Goal: Task Accomplishment & Management: Complete application form

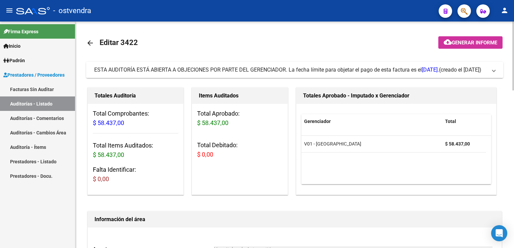
click at [495, 68] on span at bounding box center [494, 69] width 3 height 7
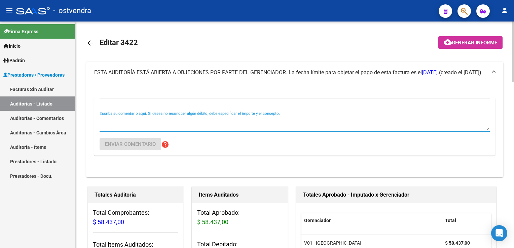
click at [187, 126] on textarea "Escriba su comentario aquí. Si desea no reconocer algún débito, debe especifica…" at bounding box center [295, 123] width 390 height 13
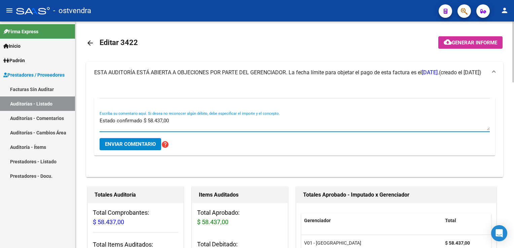
type textarea "Estado confirmado $ 58.437,00"
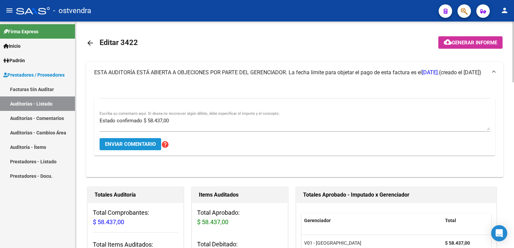
click at [121, 146] on span "Enviar comentario" at bounding box center [130, 144] width 51 height 6
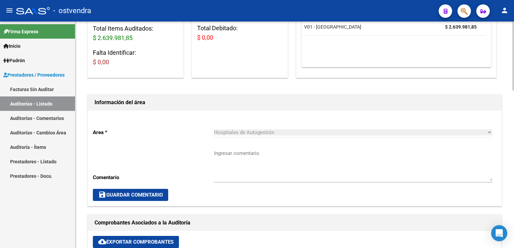
scroll to position [67, 0]
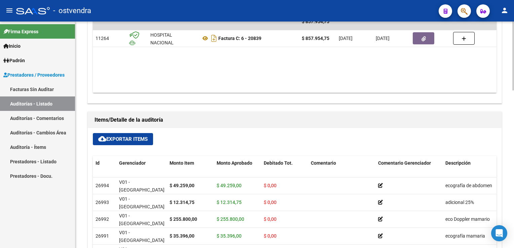
scroll to position [303, 0]
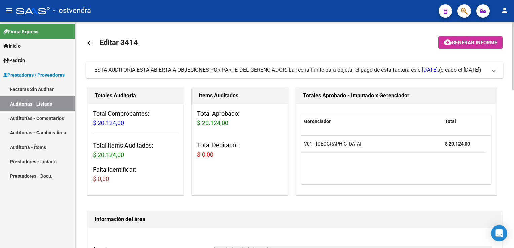
click at [492, 73] on span "ESTA AUDITORÍA ESTÁ ABIERTA A OBJECIONES POR PARTE DEL GERENCIADOR. La fecha lí…" at bounding box center [293, 69] width 398 height 7
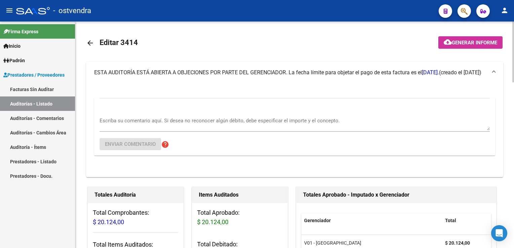
click at [139, 121] on textarea "Escriba su comentario aquí. Si desea no reconocer algún débito, debe especifica…" at bounding box center [295, 123] width 390 height 13
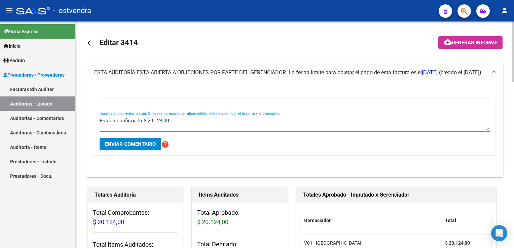
type textarea "Estado confirmado $ 20.124,00"
click at [115, 144] on span "Enviar comentario" at bounding box center [130, 144] width 51 height 6
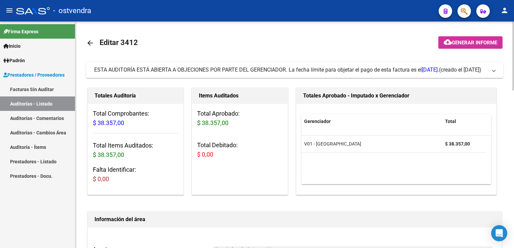
click at [494, 70] on span at bounding box center [494, 69] width 3 height 7
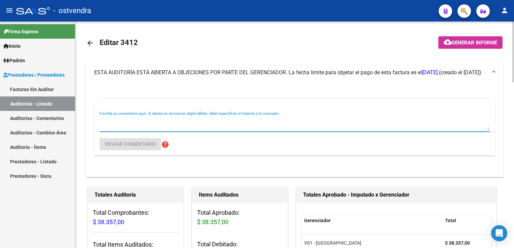
click at [141, 123] on textarea "Escriba su comentario aquí. Si desea no reconocer algún débito, debe especifica…" at bounding box center [295, 123] width 390 height 13
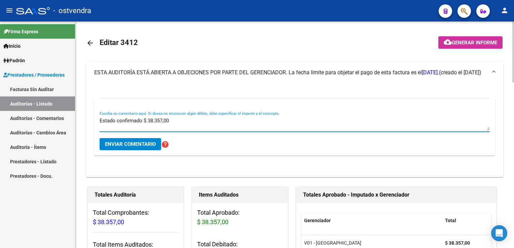
type textarea "Estado confirmado $ 38.357,00"
click at [134, 144] on span "Enviar comentario" at bounding box center [130, 144] width 51 height 6
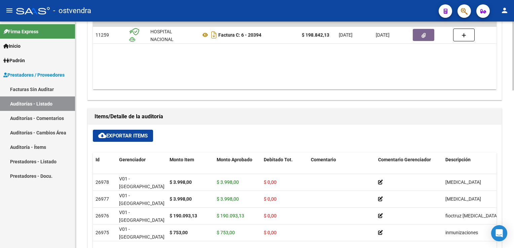
scroll to position [236, 0]
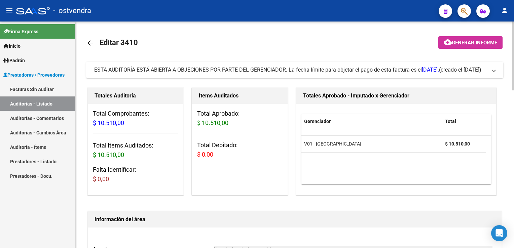
click at [493, 69] on span at bounding box center [494, 69] width 3 height 7
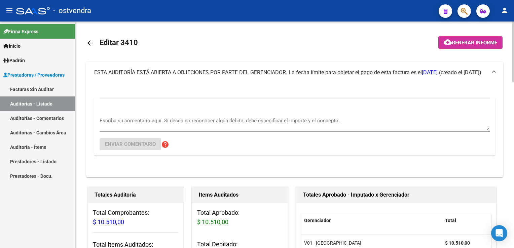
click at [149, 111] on div "Escriba su comentario aquí. Si desea no reconocer algún débito, debe especifica…" at bounding box center [295, 127] width 390 height 58
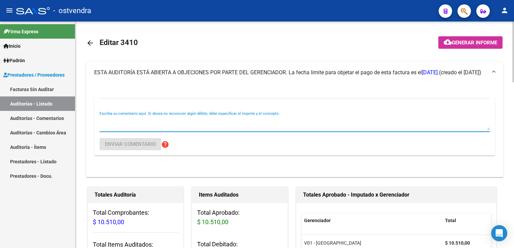
click at [145, 118] on textarea "Escriba su comentario aquí. Si desea no reconocer algún débito, debe especifica…" at bounding box center [295, 123] width 390 height 13
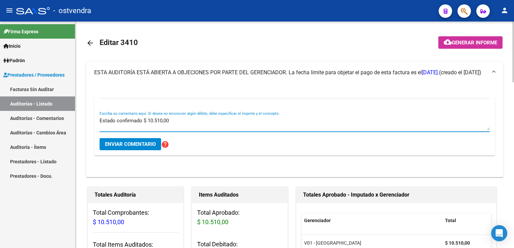
type textarea "Estado confirmado $ 10.510,00"
click at [137, 139] on button "Enviar comentario" at bounding box center [131, 144] width 62 height 12
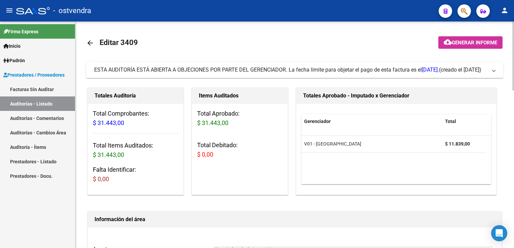
click at [492, 74] on span "ESTA AUDITORÍA ESTÁ ABIERTA A OBJECIONES POR PARTE DEL GERENCIADOR. La fecha lí…" at bounding box center [293, 69] width 398 height 7
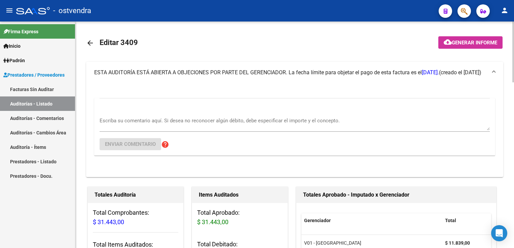
click at [153, 114] on div "Escriba su comentario aquí. Si desea no reconocer algún débito, debe especifica…" at bounding box center [295, 121] width 390 height 21
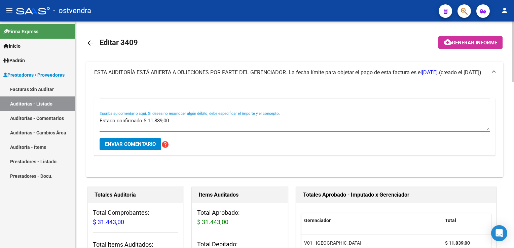
type textarea "Estado confirmado $ 11.839,00"
click at [124, 146] on span "Enviar comentario" at bounding box center [130, 144] width 51 height 6
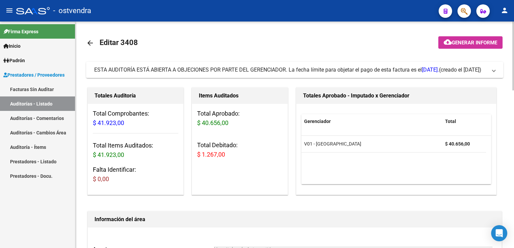
drag, startPoint x: 493, startPoint y: 73, endPoint x: 461, endPoint y: 87, distance: 35.0
click at [492, 73] on mat-expansion-panel-header "ESTA AUDITORÍA ESTÁ ABIERTA A OBJECIONES POR PARTE DEL GERENCIADOR. La fecha lí…" at bounding box center [294, 70] width 417 height 16
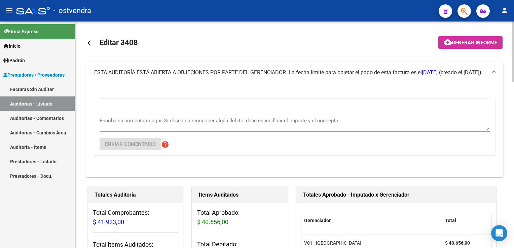
click at [138, 112] on div "Escriba su comentario aquí. Si desea no reconocer algún débito, debe especifica…" at bounding box center [295, 121] width 390 height 21
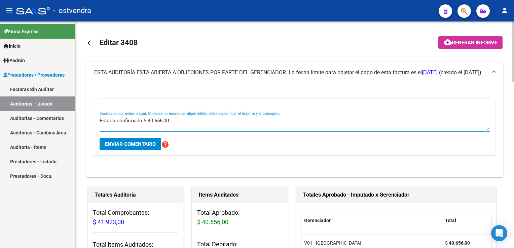
type textarea "Estado confirmado $ 40.656,00"
click at [138, 141] on span "Enviar comentario" at bounding box center [130, 144] width 51 height 6
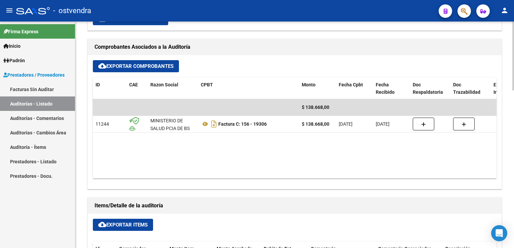
scroll to position [269, 0]
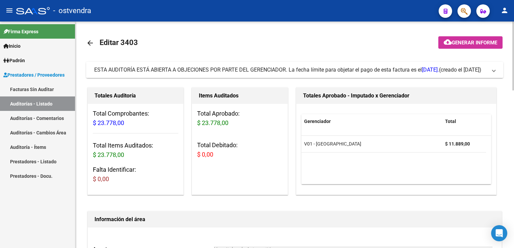
click at [495, 68] on mat-expansion-panel-header "ESTA AUDITORÍA ESTÁ ABIERTA A OBJECIONES POR PARTE DEL GERENCIADOR. La fecha lí…" at bounding box center [294, 70] width 417 height 16
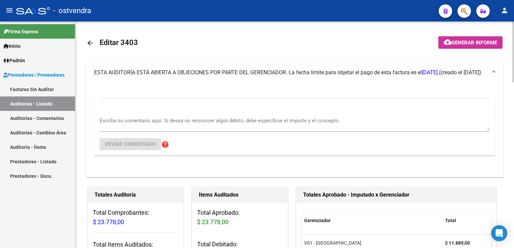
click at [228, 124] on textarea "Escriba su comentario aquí. Si desea no reconocer algún débito, debe especifica…" at bounding box center [295, 123] width 390 height 13
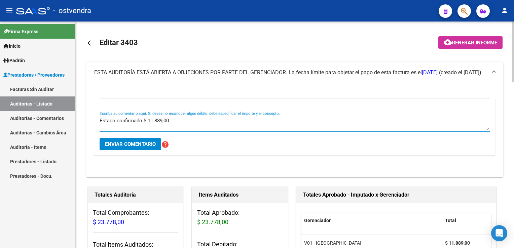
type textarea "Estado confirmado $ 11.889,00"
click at [130, 142] on span "Enviar comentario" at bounding box center [130, 144] width 51 height 6
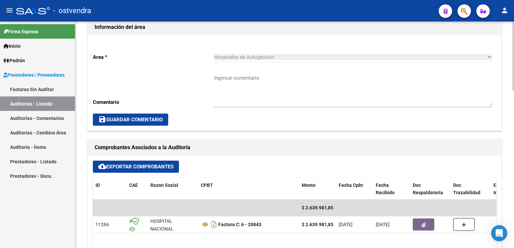
scroll to position [236, 0]
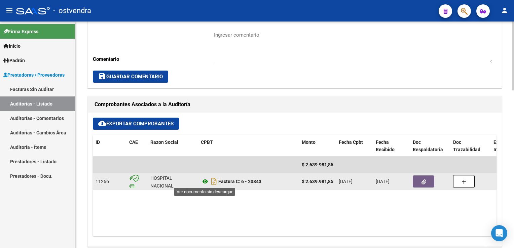
click at [203, 181] on icon at bounding box center [205, 182] width 9 height 8
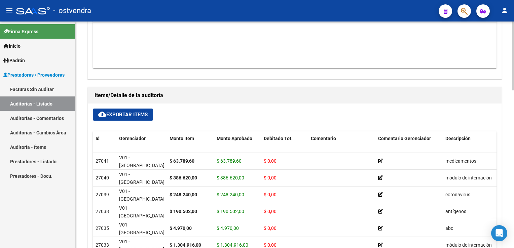
scroll to position [404, 0]
click at [135, 114] on span "cloud_download Exportar Items" at bounding box center [122, 114] width 49 height 6
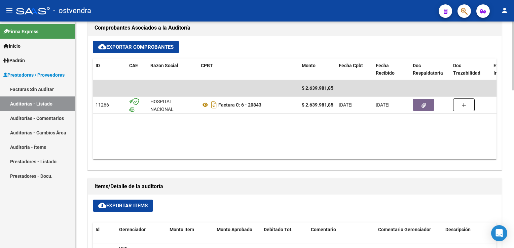
scroll to position [303, 0]
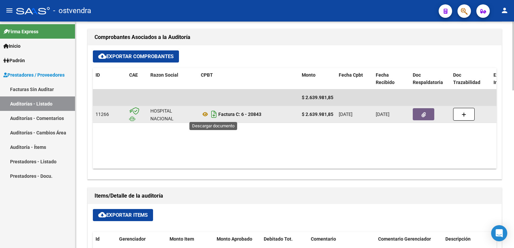
click at [212, 115] on icon "Descargar documento" at bounding box center [214, 114] width 9 height 11
click at [265, 150] on datatable-body "$ 2.639.981,85 11266 HOSPITAL NACIONAL PROFESOR ALEJANDRO POSADAS Factura C: 6 …" at bounding box center [295, 129] width 404 height 79
click at [422, 114] on icon "button" at bounding box center [424, 114] width 4 height 5
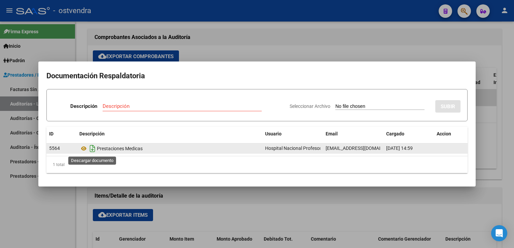
click at [89, 148] on icon "Descargar documento" at bounding box center [92, 148] width 9 height 11
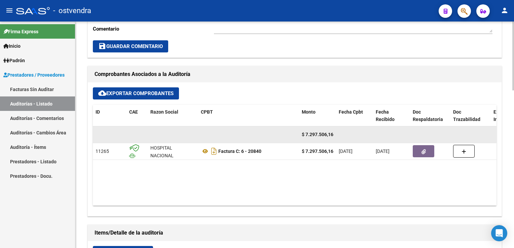
scroll to position [269, 0]
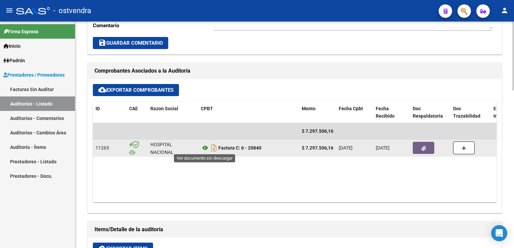
click at [203, 147] on icon at bounding box center [205, 148] width 9 height 8
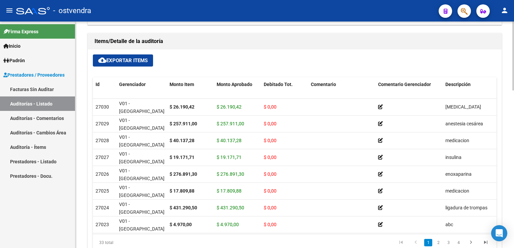
scroll to position [471, 0]
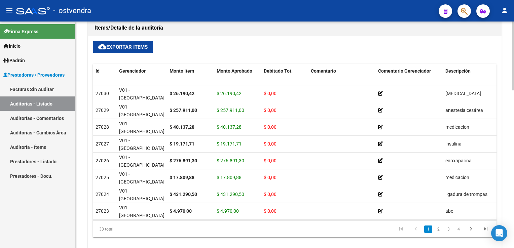
click at [134, 48] on span "cloud_download Exportar Items" at bounding box center [122, 47] width 49 height 6
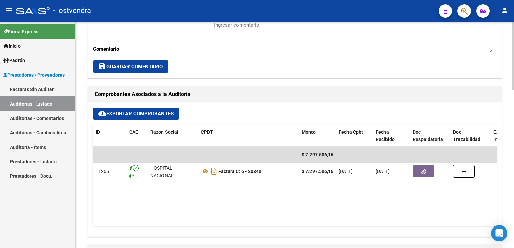
scroll to position [236, 0]
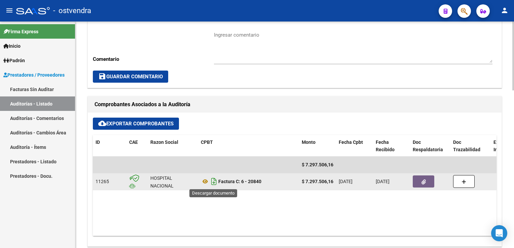
click at [213, 184] on icon "Descargar documento" at bounding box center [214, 181] width 9 height 11
click at [420, 183] on button "button" at bounding box center [424, 182] width 22 height 12
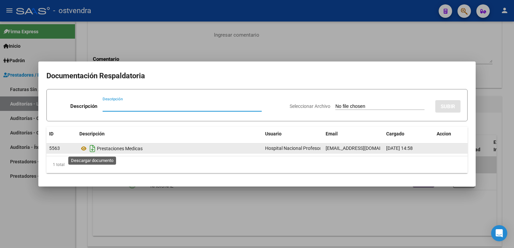
click at [91, 148] on icon "Descargar documento" at bounding box center [92, 148] width 9 height 11
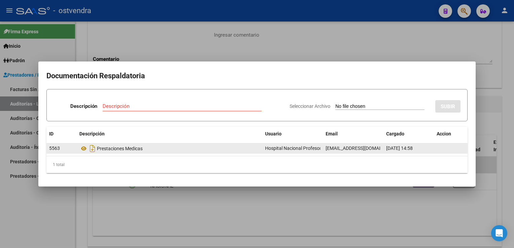
drag, startPoint x: 208, startPoint y: 40, endPoint x: 203, endPoint y: 32, distance: 10.1
click at [208, 40] on div at bounding box center [257, 124] width 514 height 248
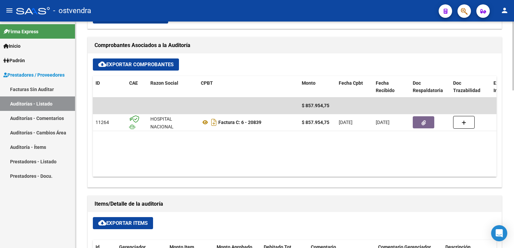
scroll to position [269, 0]
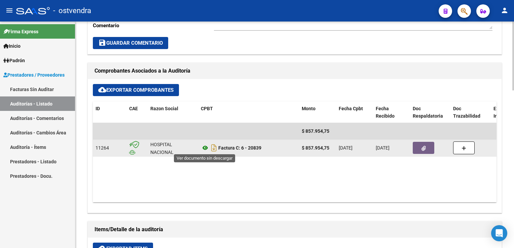
click at [205, 147] on icon at bounding box center [205, 148] width 9 height 8
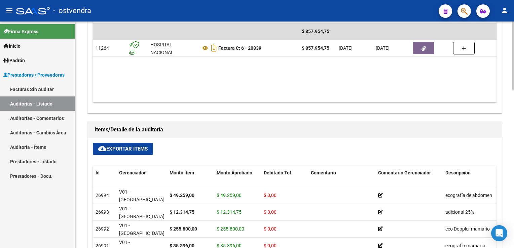
scroll to position [370, 0]
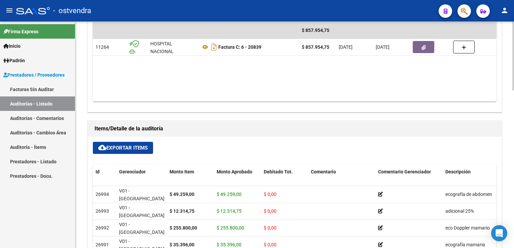
click at [121, 147] on span "cloud_download Exportar Items" at bounding box center [122, 148] width 49 height 6
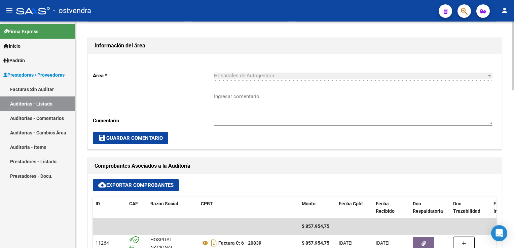
scroll to position [269, 0]
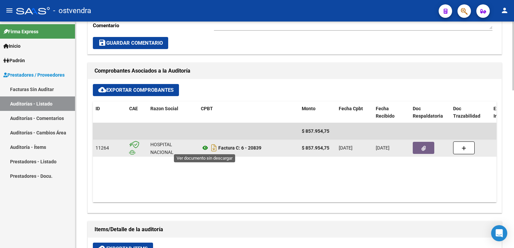
click at [206, 149] on icon at bounding box center [205, 148] width 9 height 8
click at [424, 143] on button "button" at bounding box center [424, 148] width 22 height 12
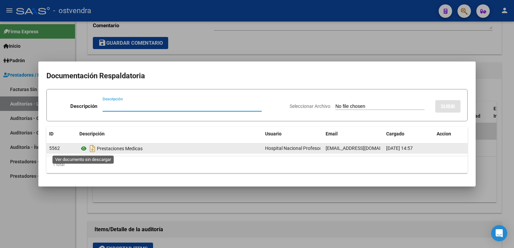
click at [82, 149] on icon at bounding box center [83, 149] width 9 height 8
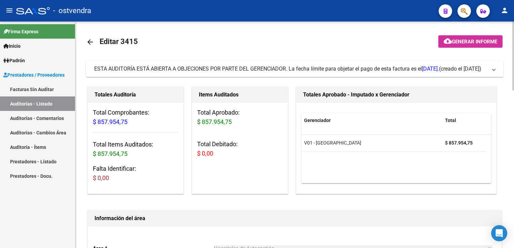
scroll to position [0, 0]
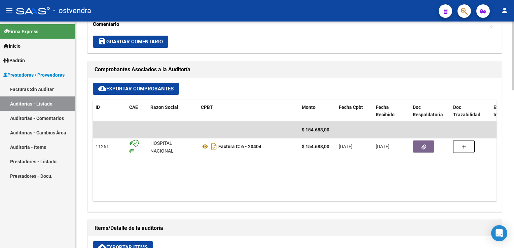
scroll to position [269, 0]
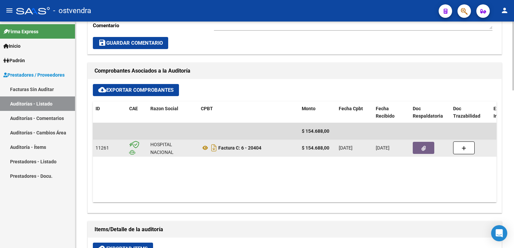
click at [423, 146] on icon "button" at bounding box center [424, 148] width 4 height 5
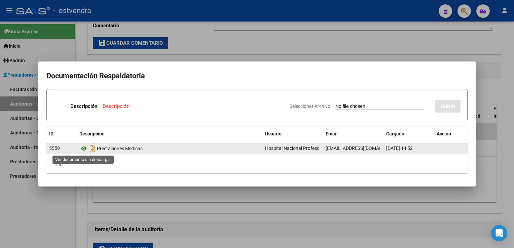
click at [82, 151] on icon at bounding box center [83, 149] width 9 height 8
